Goal: Navigation & Orientation: Find specific page/section

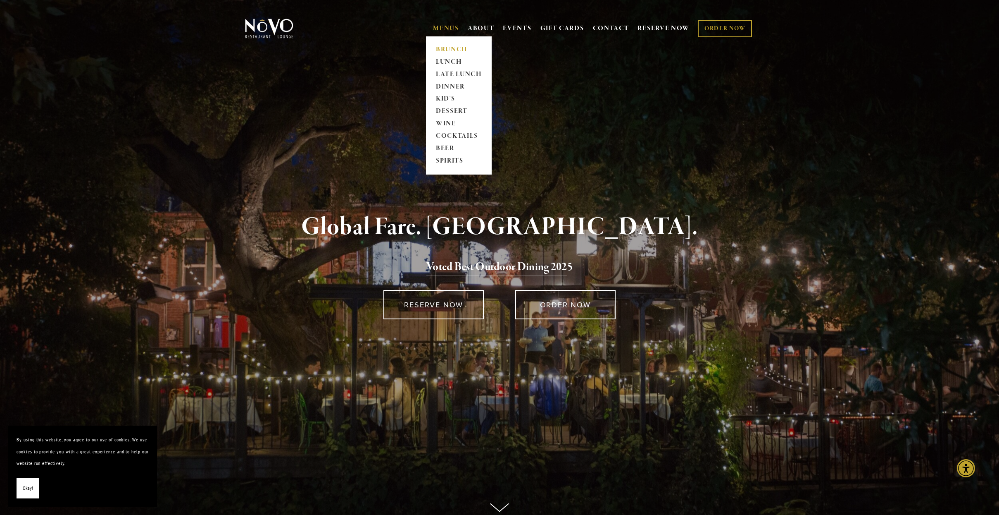
click at [446, 46] on link "BRUNCH" at bounding box center [459, 49] width 52 height 12
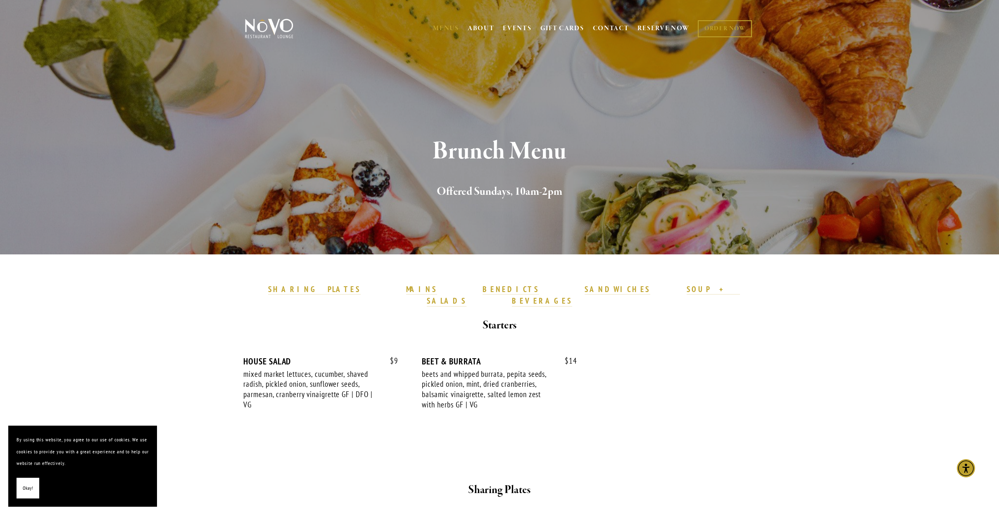
scroll to position [1, 0]
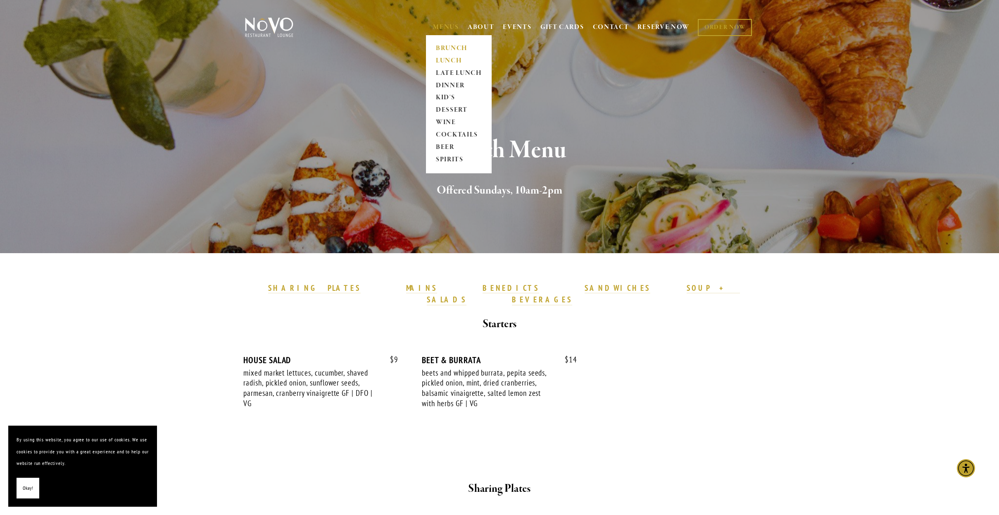
click at [443, 59] on link "LUNCH" at bounding box center [459, 61] width 52 height 12
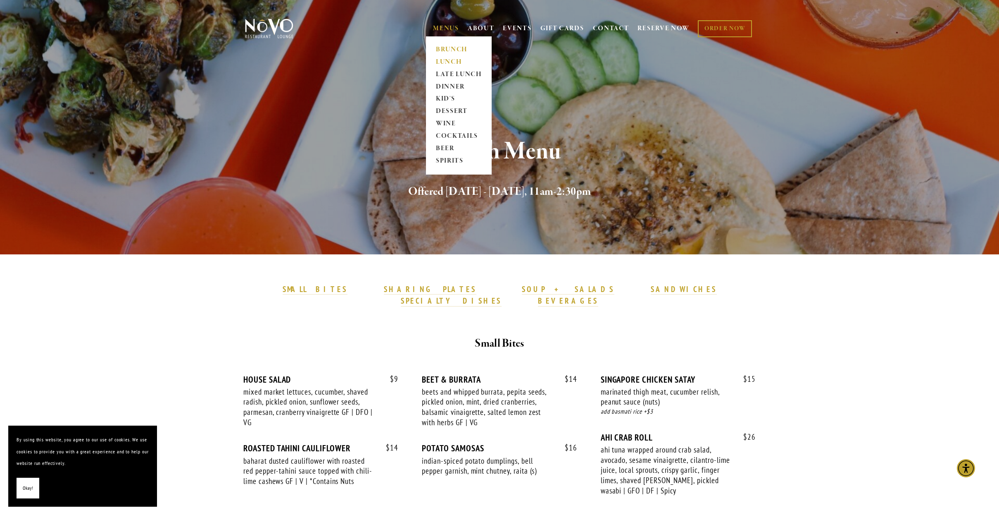
click at [443, 46] on link "BRUNCH" at bounding box center [459, 49] width 52 height 12
